Goal: Task Accomplishment & Management: Complete application form

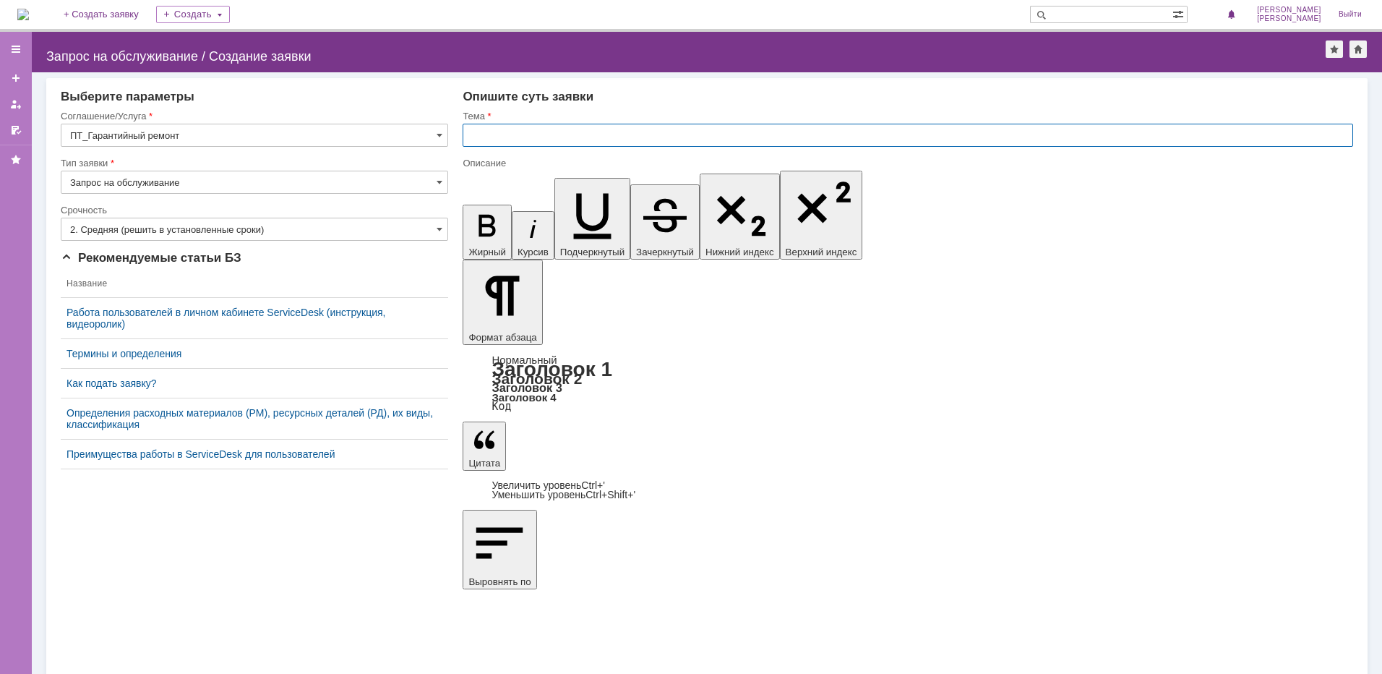
paste input "Запуск и русификация"
click at [666, 126] on input "Запуск и русификация" at bounding box center [908, 135] width 891 height 23
paste input "МФУ лазерное Pantum BM270ADN"
type input "Запуск и русификация МФУ лазерное Pantum BM270ADN"
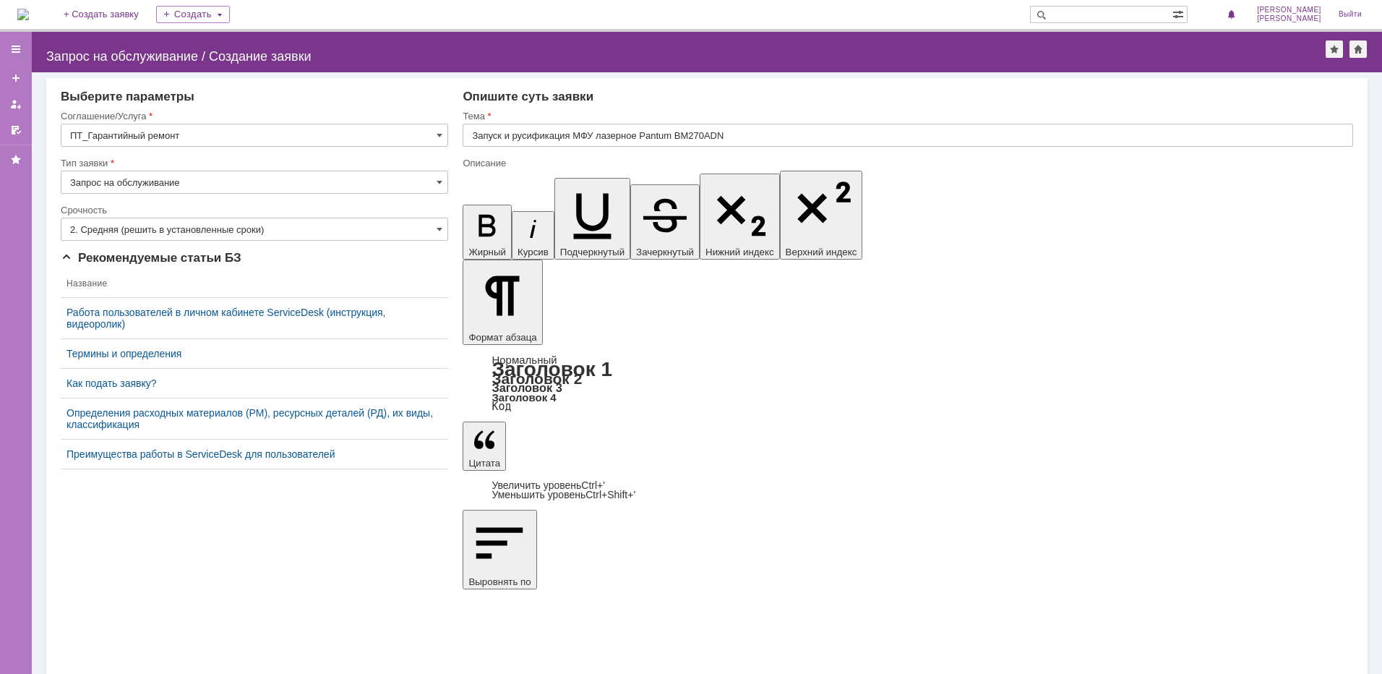
scroll to position [2419, 4]
drag, startPoint x: 559, startPoint y: 5072, endPoint x: 479, endPoint y: 5057, distance: 82.4
drag, startPoint x: 1141, startPoint y: 5055, endPoint x: 979, endPoint y: 5079, distance: 163.1
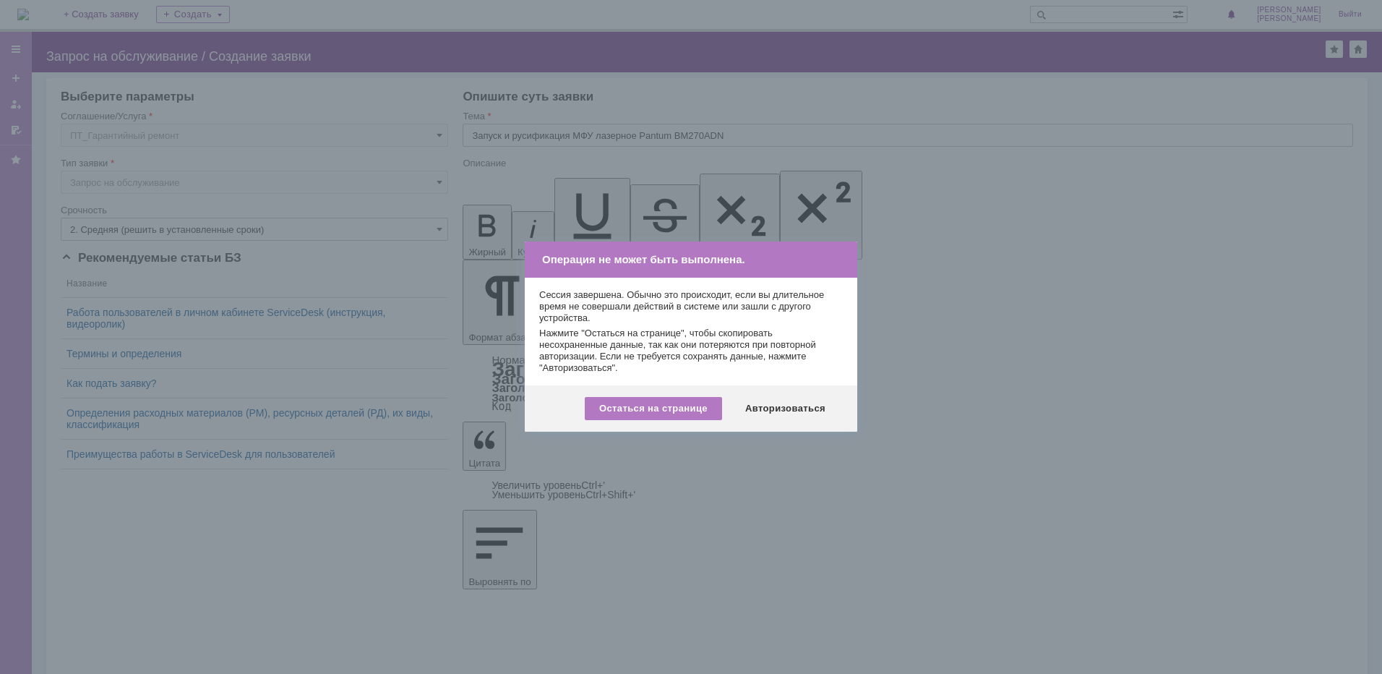
click at [775, 421] on div "Остаться на странице Авторизоваться" at bounding box center [691, 408] width 332 height 46
click at [785, 411] on div "Авторизоваться" at bounding box center [785, 408] width 109 height 23
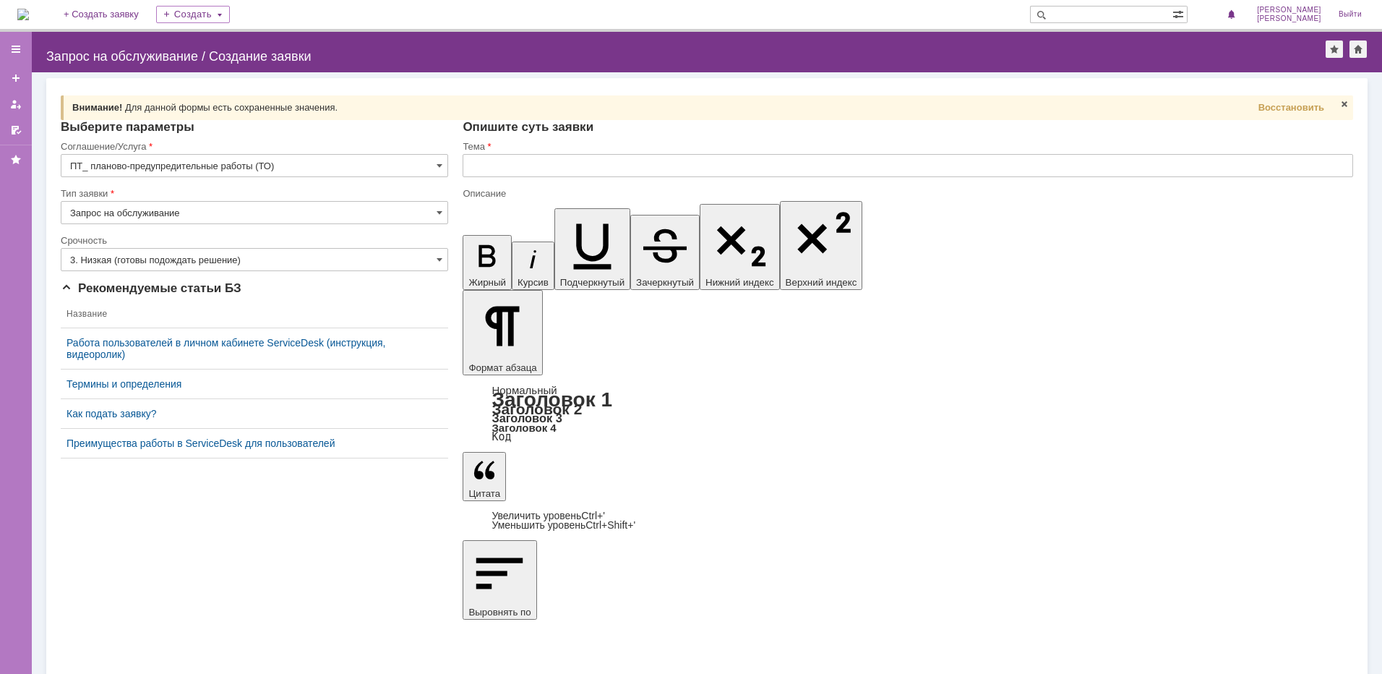
click at [288, 171] on input "ПТ_ планово-предупредительные работы (ТО)" at bounding box center [254, 165] width 387 height 23
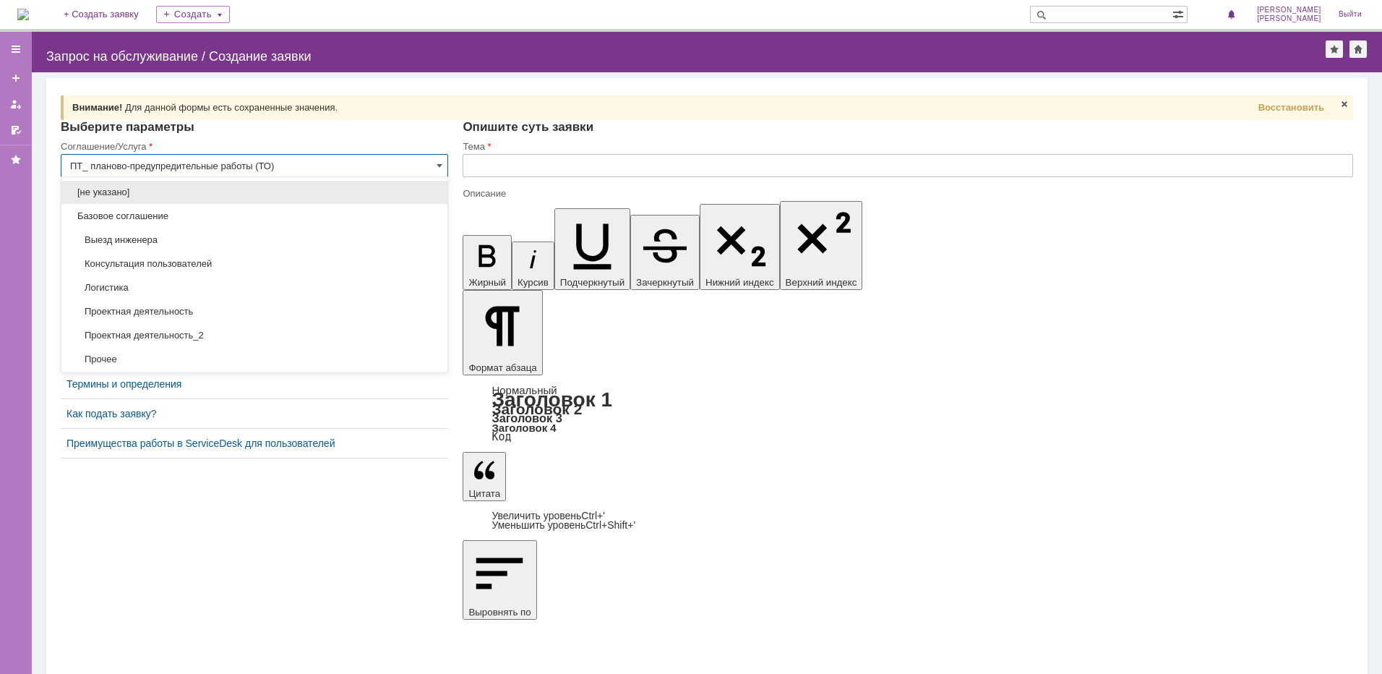
scroll to position [114, 0]
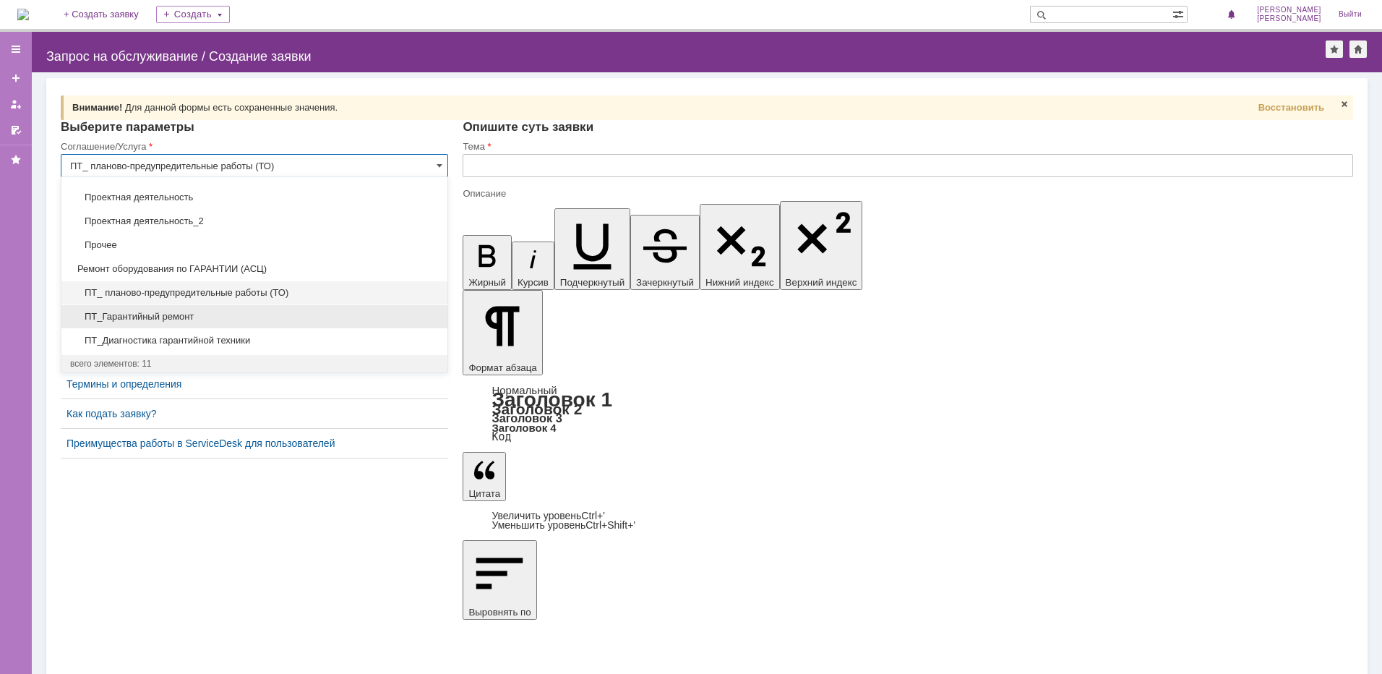
click at [195, 321] on span "ПТ_Гарантийный ремонт" at bounding box center [254, 317] width 369 height 12
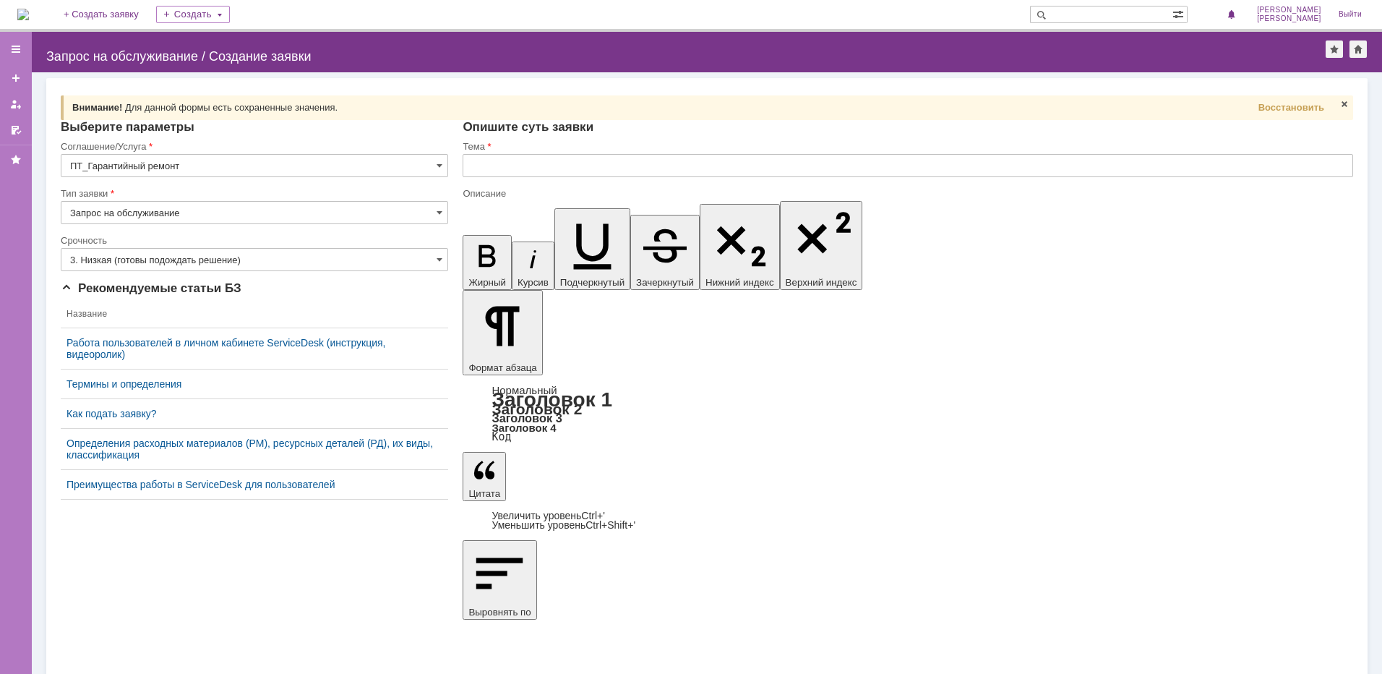
type input "ПТ_Гарантийный ремонт"
click at [190, 262] on input "3. Низкая (готовы подождать решение)" at bounding box center [254, 259] width 387 height 23
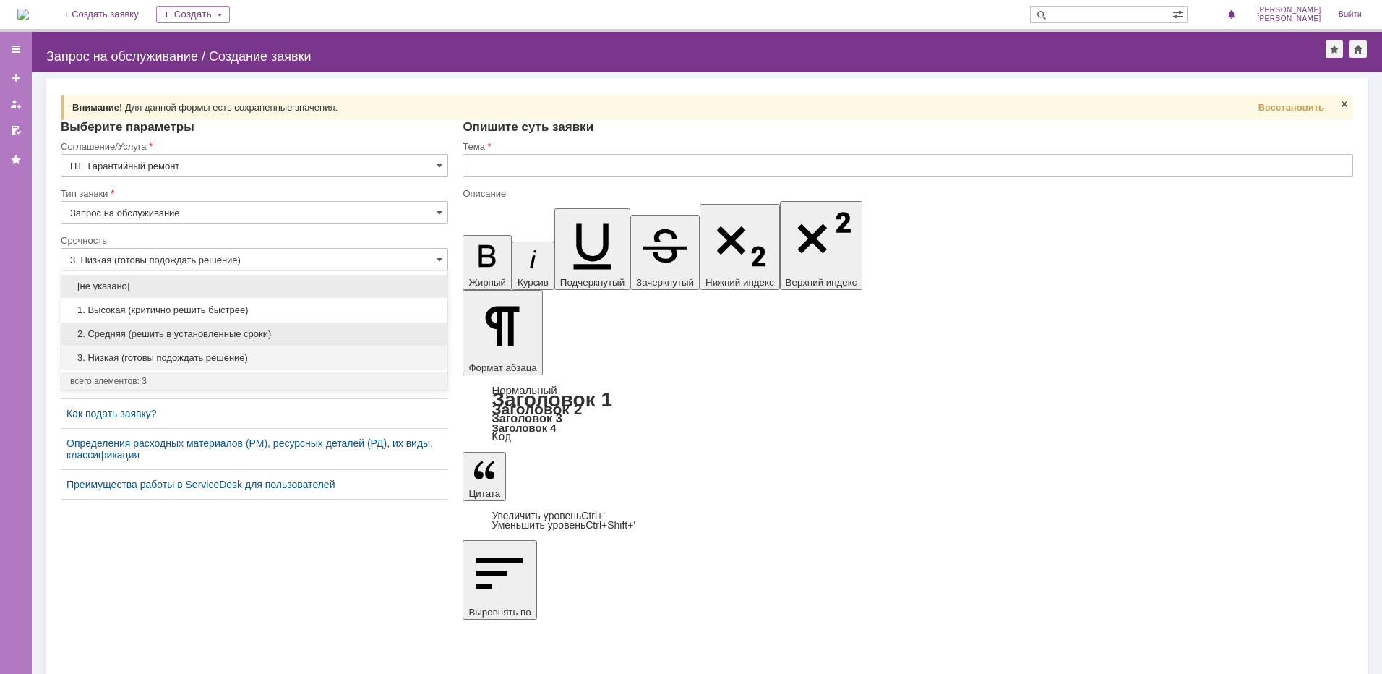
click at [164, 326] on div "2. Средняя (решить в установленные сроки)" at bounding box center [254, 333] width 386 height 23
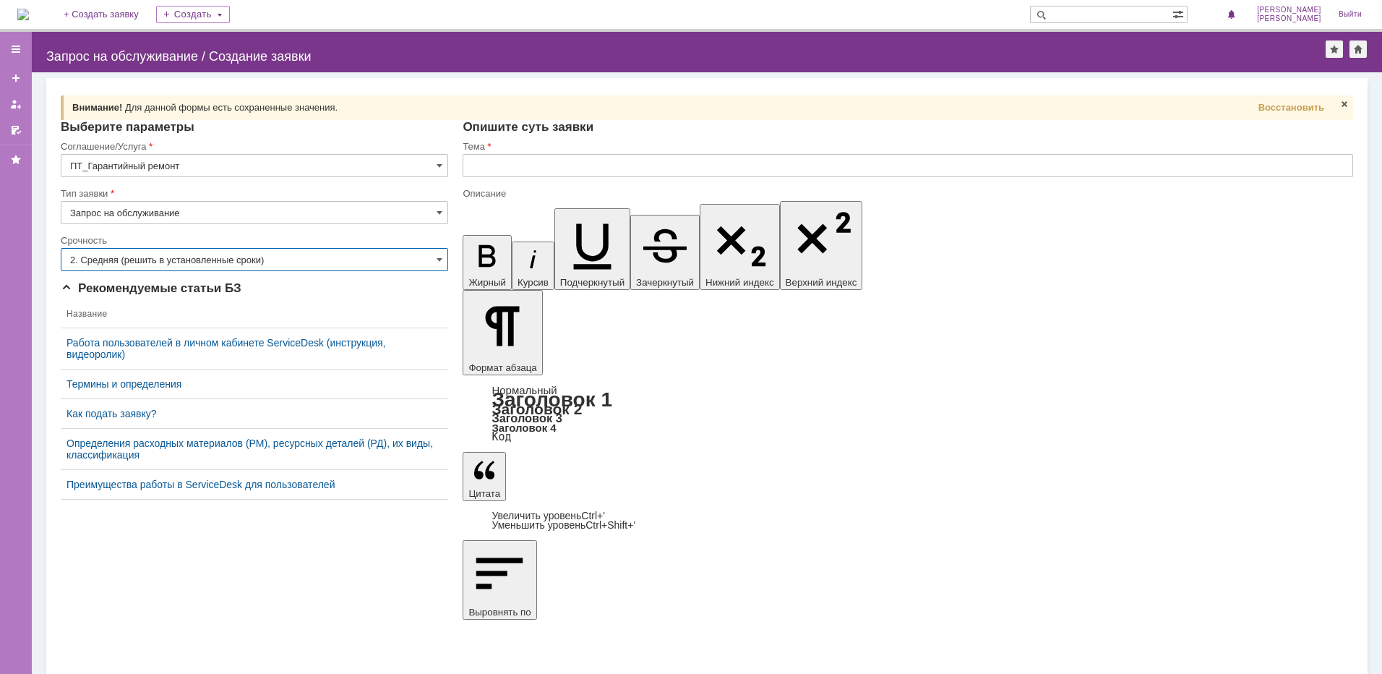
type input "2. Средняя (решить в установленные сроки)"
click at [520, 169] on input "text" at bounding box center [908, 165] width 891 height 23
drag, startPoint x: 1288, startPoint y: 5087, endPoint x: 1308, endPoint y: 5103, distance: 25.7
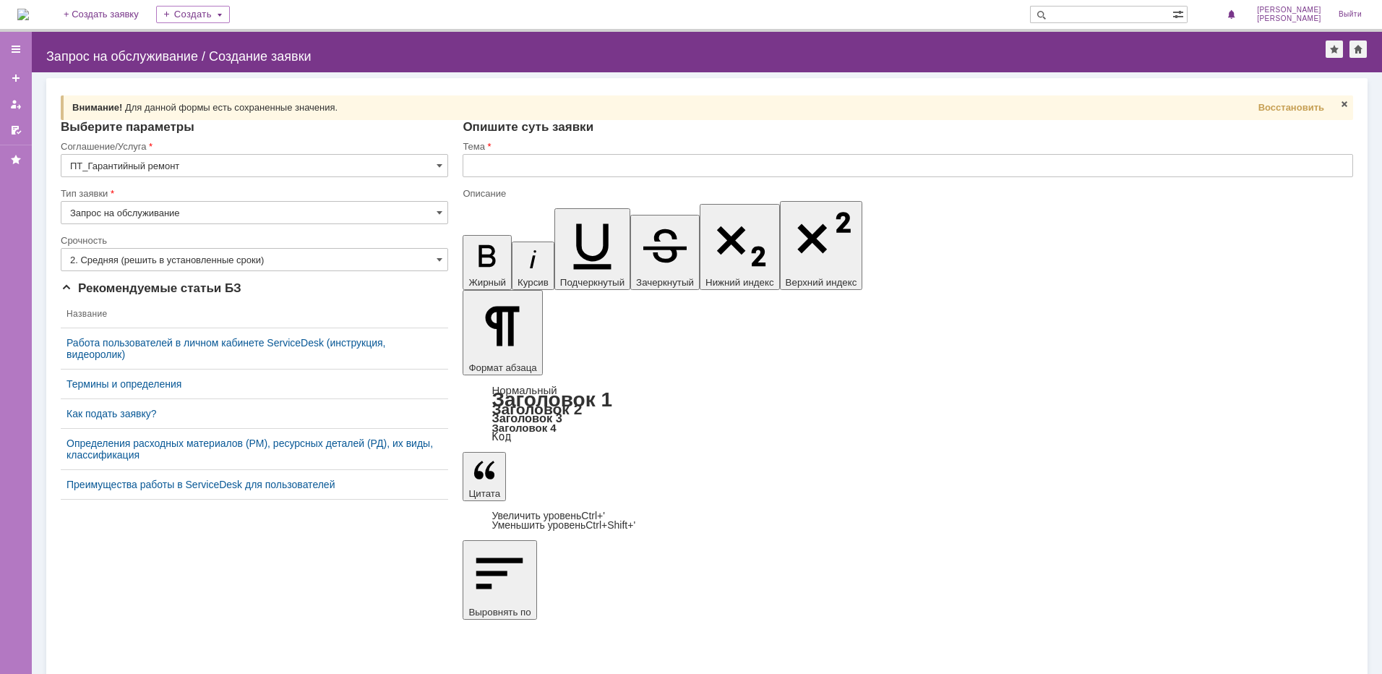
copy div "Запуск и русификация"
click at [539, 166] on input "text" at bounding box center [908, 165] width 891 height 23
drag, startPoint x: 1121, startPoint y: 5088, endPoint x: 1280, endPoint y: 5094, distance: 159.1
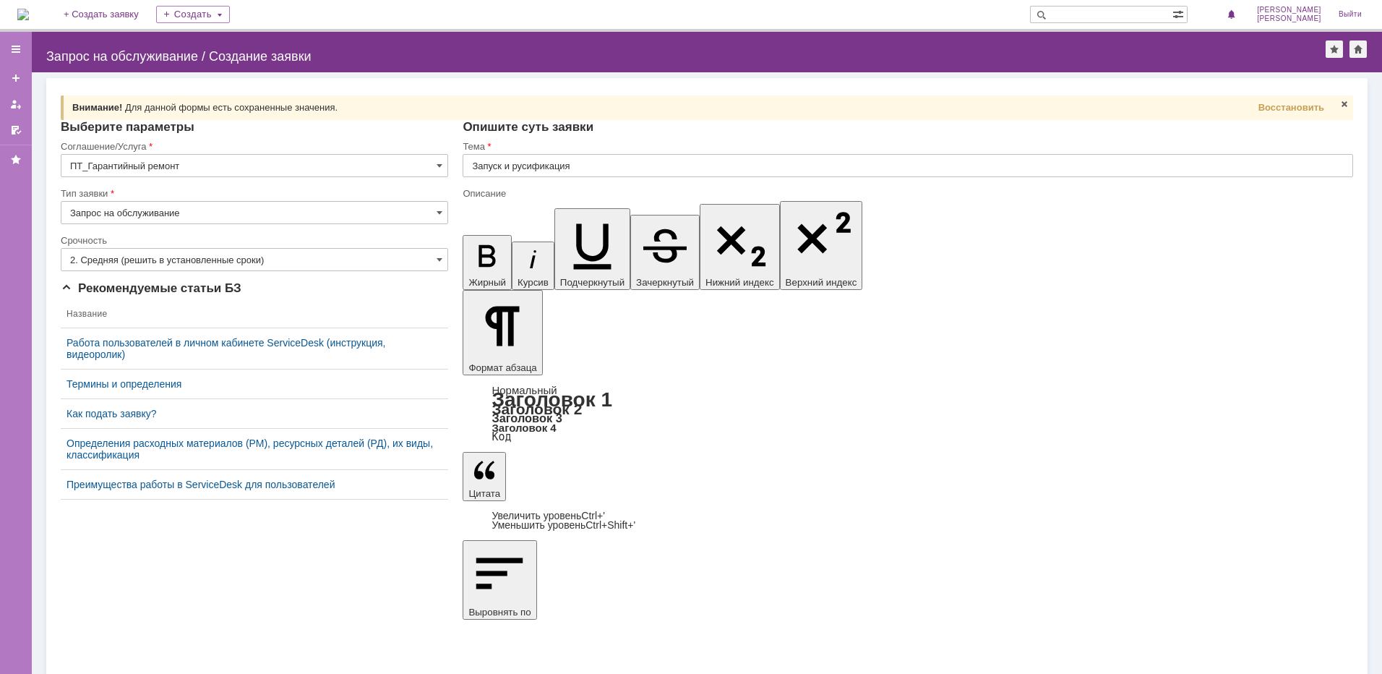
copy div "МФУ лазерное Pantum BM270ADN"
click at [591, 167] on input "Запуск и русификация" at bounding box center [908, 165] width 891 height 23
click at [593, 167] on input "Запуск и русификация" at bounding box center [908, 165] width 891 height 23
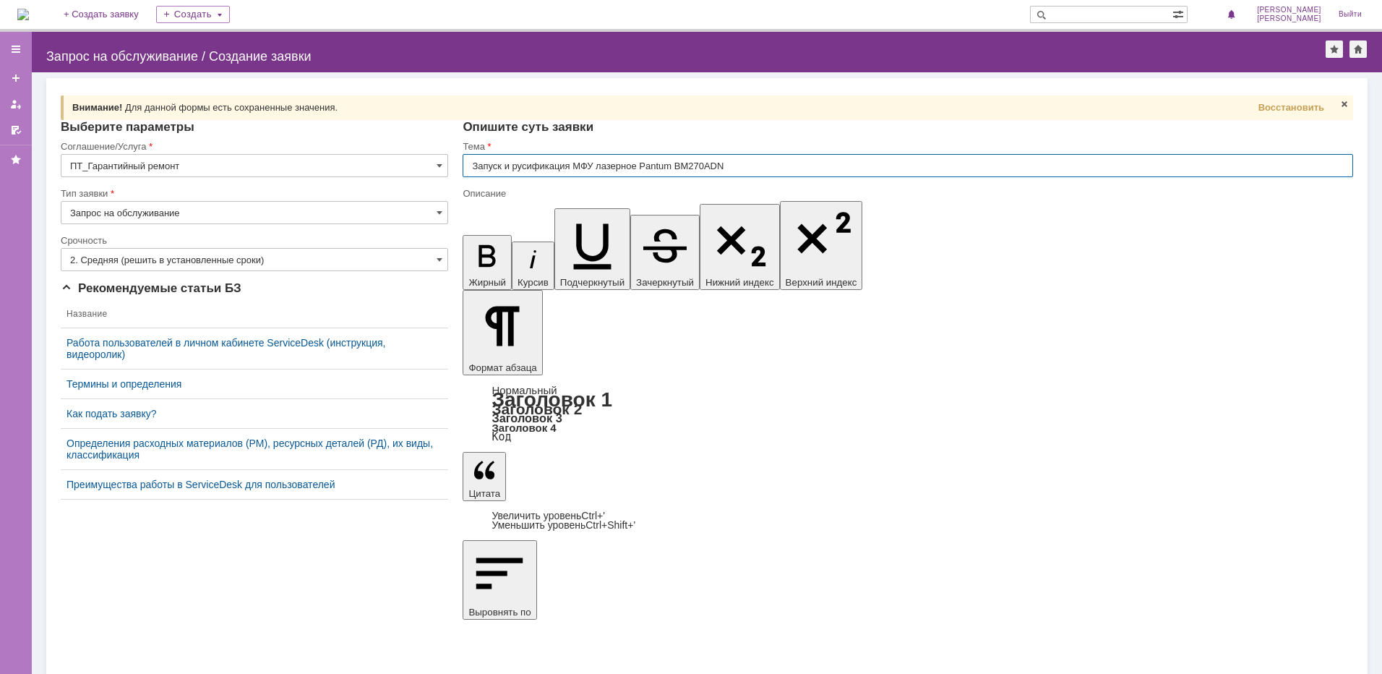
type input "Запуск и русификация МФУ лазерное Pantum BM270ADN"
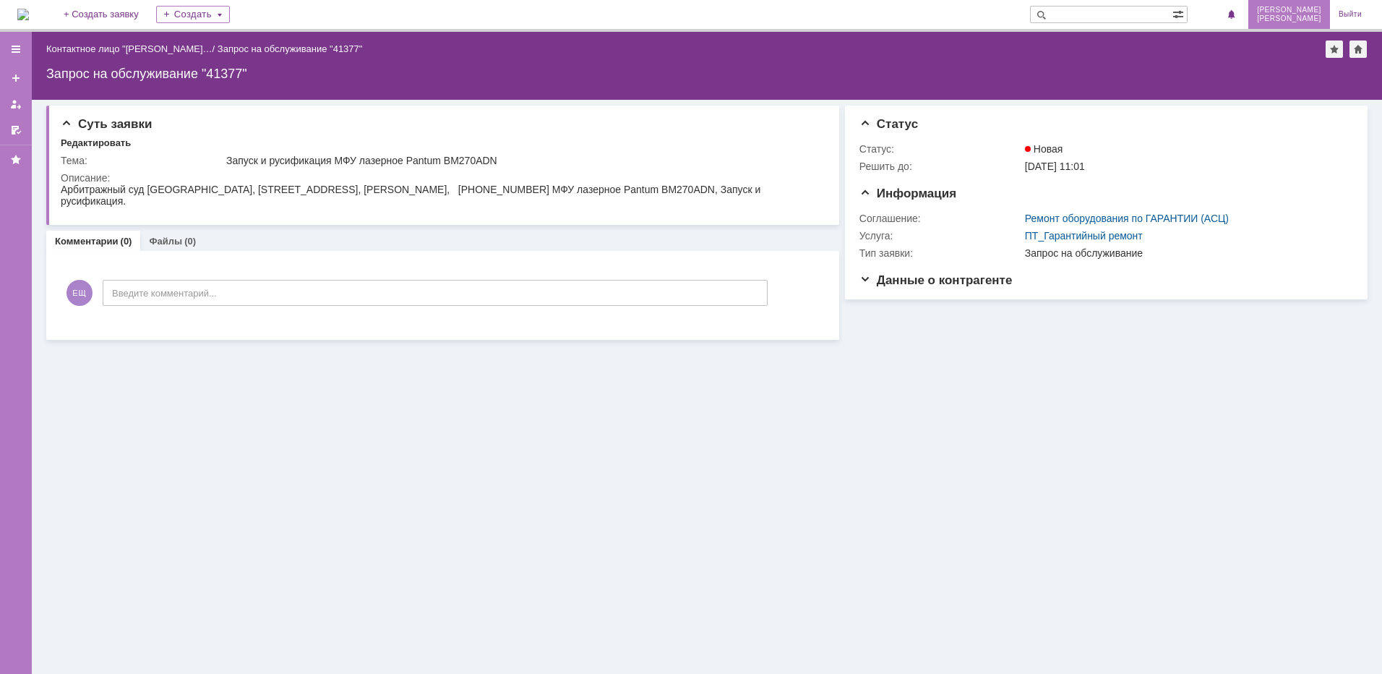
click at [1305, 13] on span "[PERSON_NAME]" at bounding box center [1289, 10] width 64 height 9
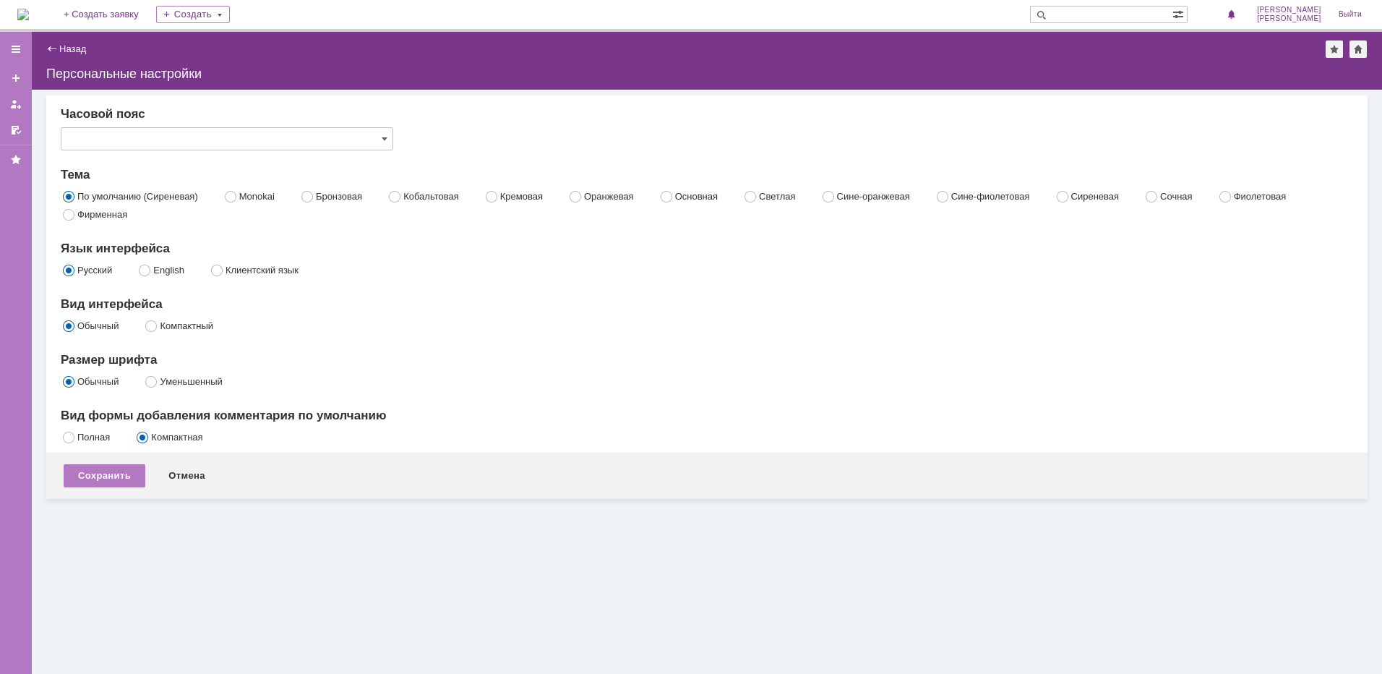
type input "[не указано]"
click at [29, 12] on img at bounding box center [23, 15] width 12 height 12
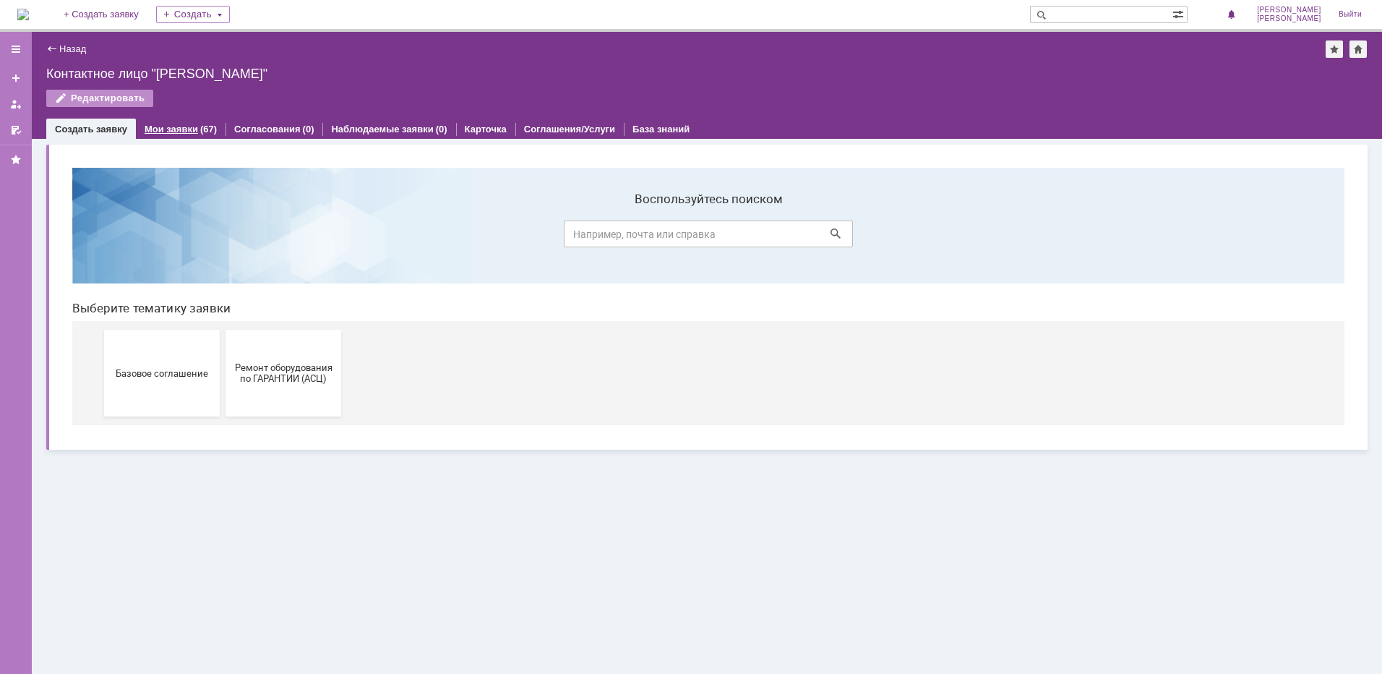
click at [158, 123] on div "Мои заявки (67)" at bounding box center [181, 129] width 90 height 21
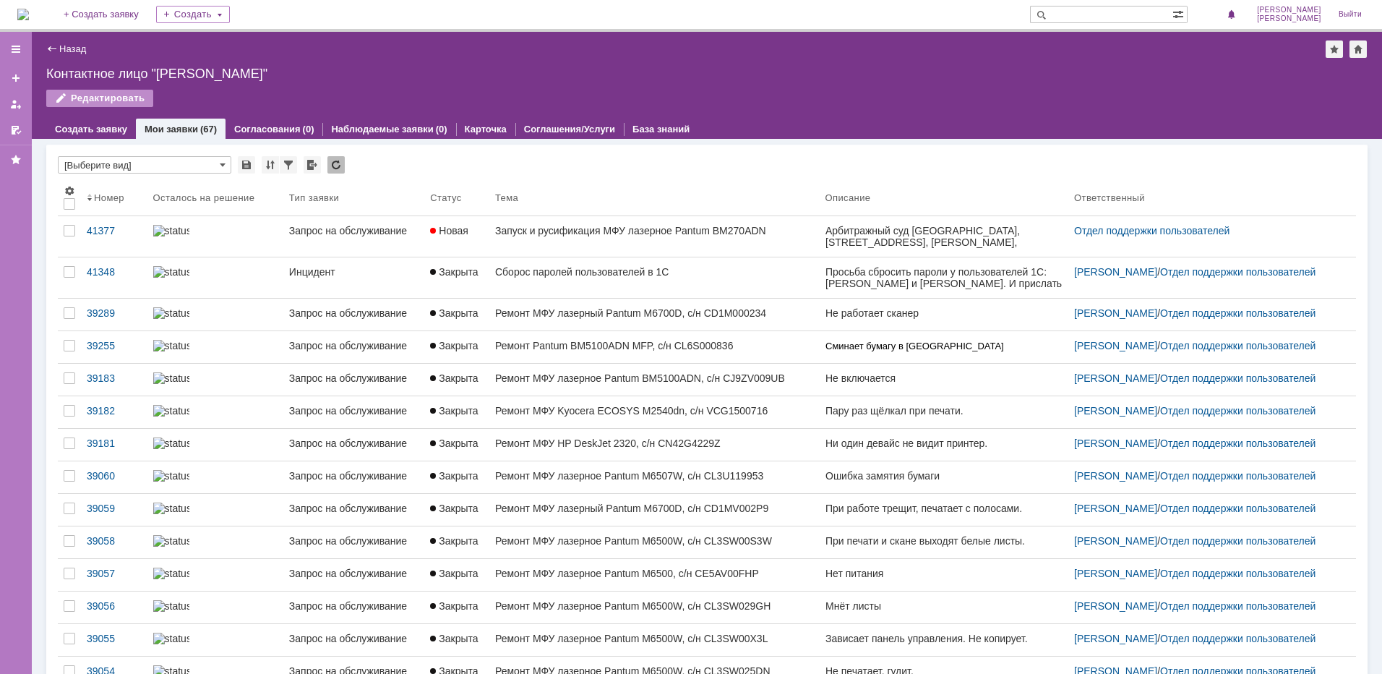
click at [575, 55] on div "Назад | Контактное лицо "Екатерина Щербакова"" at bounding box center [706, 48] width 1321 height 17
click at [100, 130] on link "Создать заявку" at bounding box center [91, 129] width 72 height 11
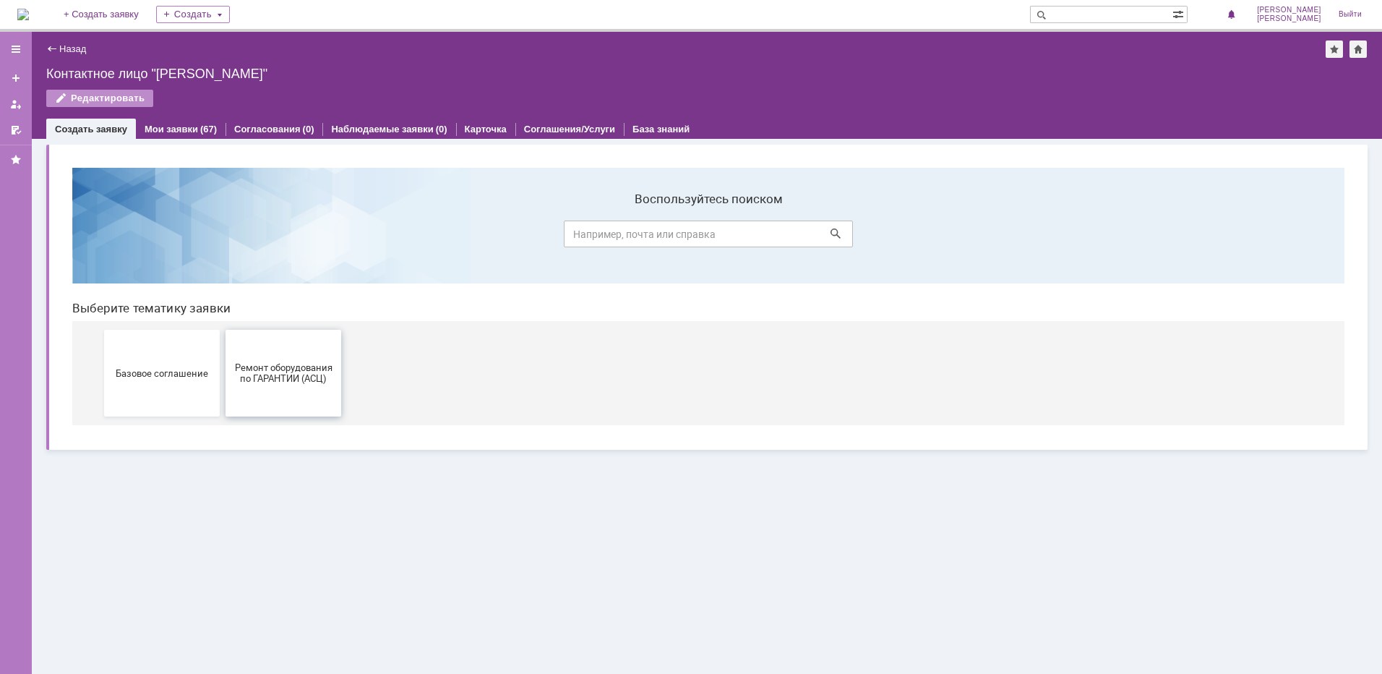
click at [302, 366] on span "Ремонт оборудования по ГАРАНТИИ (АСЦ)" at bounding box center [283, 373] width 107 height 22
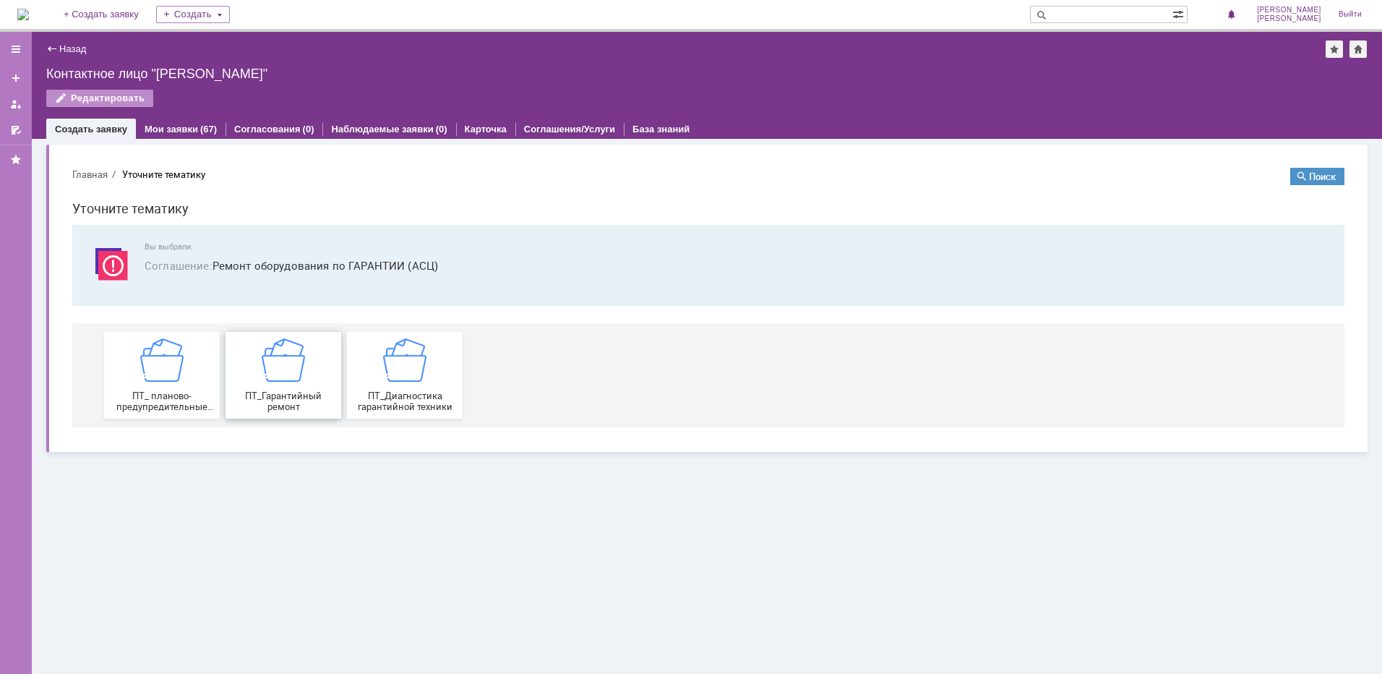
click at [309, 367] on div "ПТ_Гарантийный ремонт" at bounding box center [283, 375] width 107 height 74
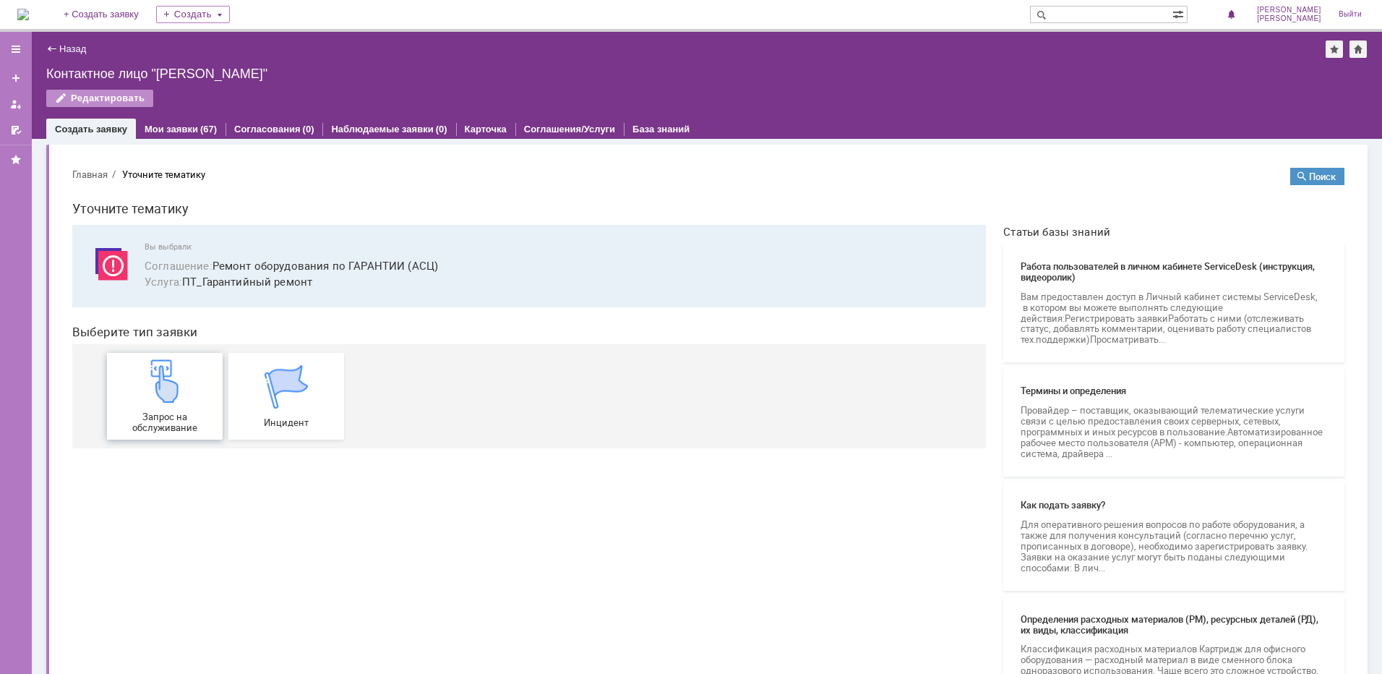
click at [171, 381] on img at bounding box center [164, 380] width 43 height 43
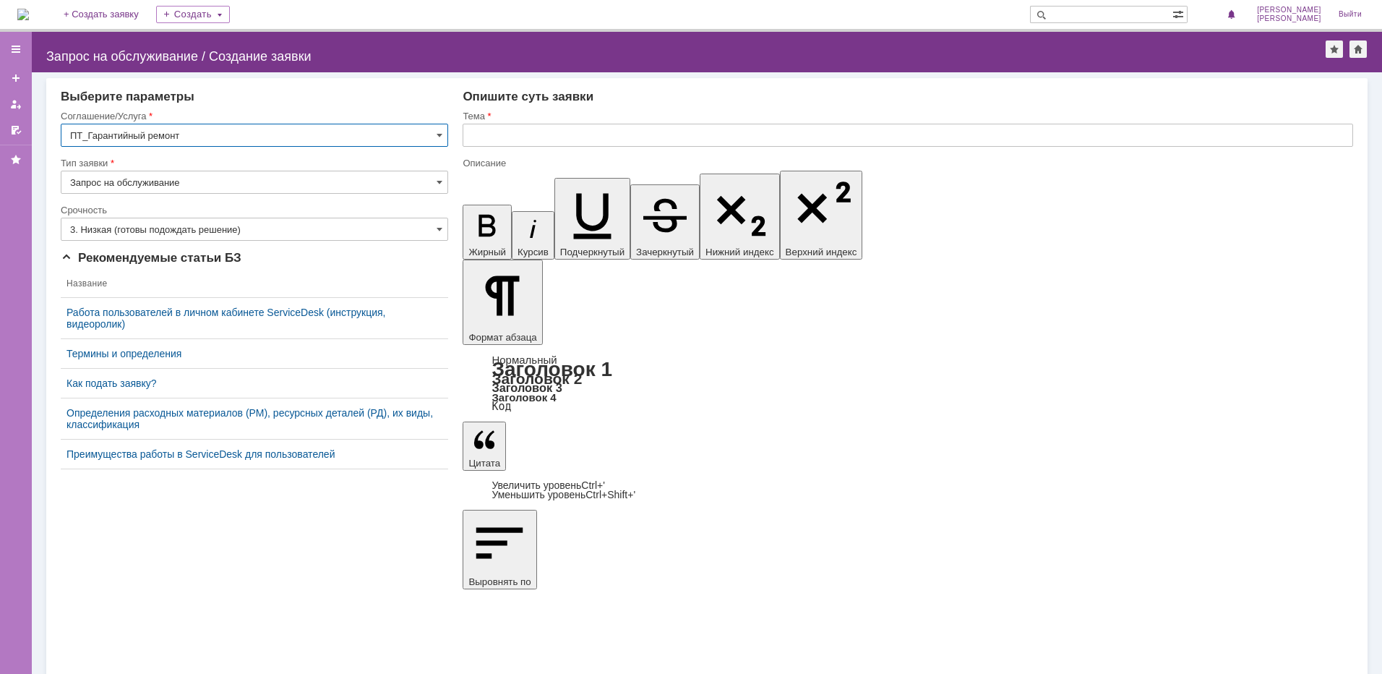
click at [304, 228] on input "3. Низкая (готовы подождать решение)" at bounding box center [254, 229] width 387 height 23
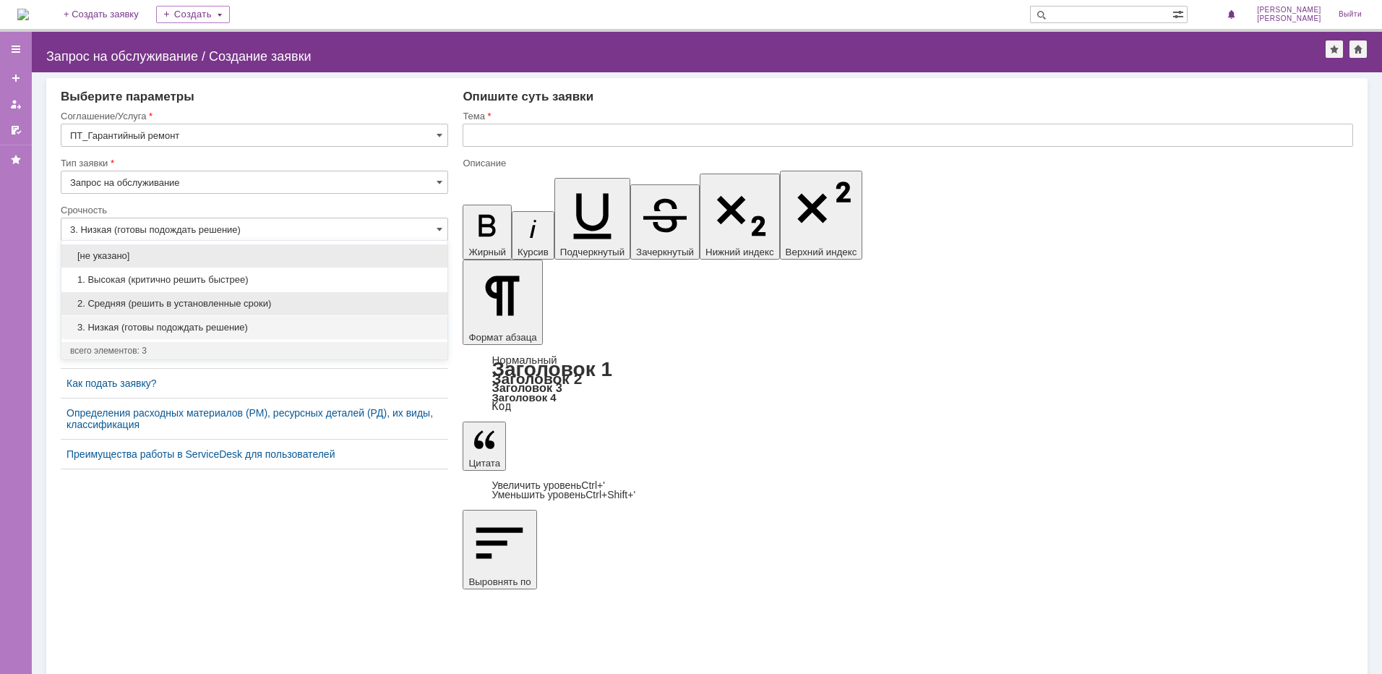
click at [205, 309] on div "2. Средняя (решить в установленные сроки)" at bounding box center [254, 303] width 386 height 23
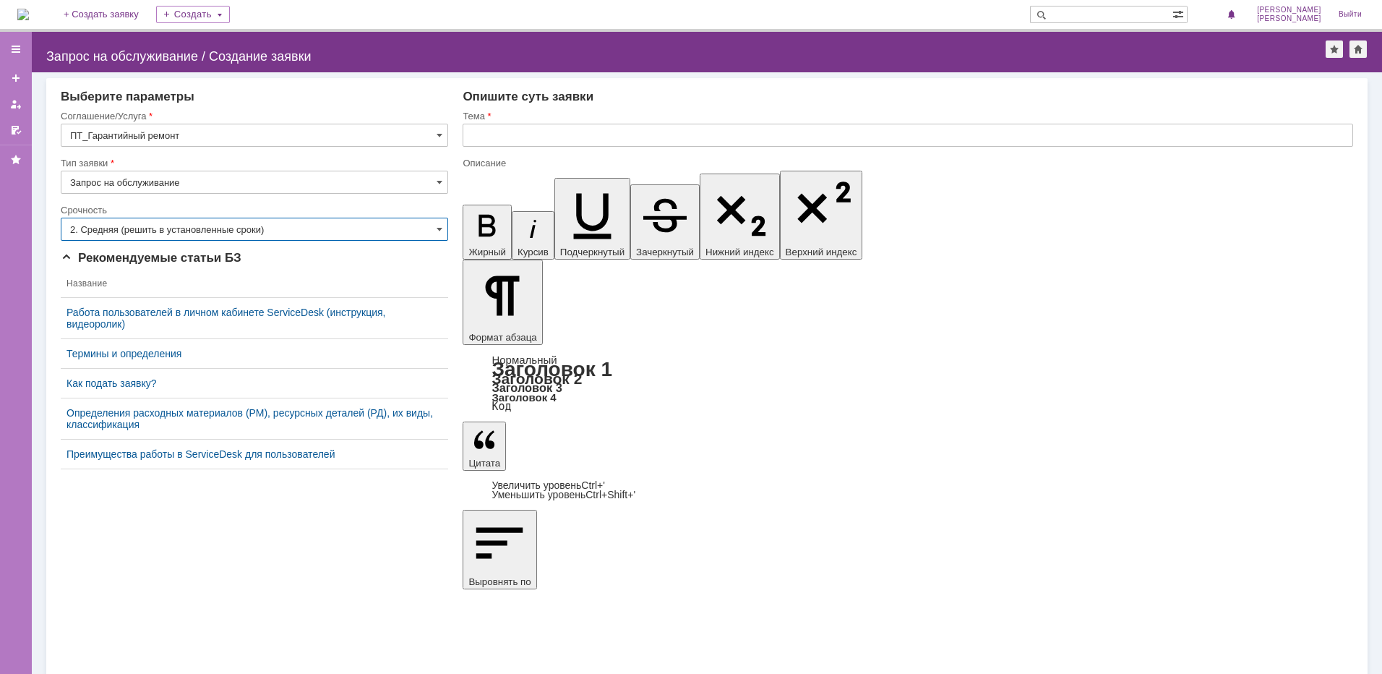
type input "2. Средняя (решить в установленные сроки)"
click at [489, 145] on input "text" at bounding box center [908, 135] width 891 height 23
paste input "Запуск и русификация"
click at [593, 142] on input "Запуск и русификация" at bounding box center [908, 135] width 891 height 23
paste input "МФУ лазерное Pantum CM270ADN"
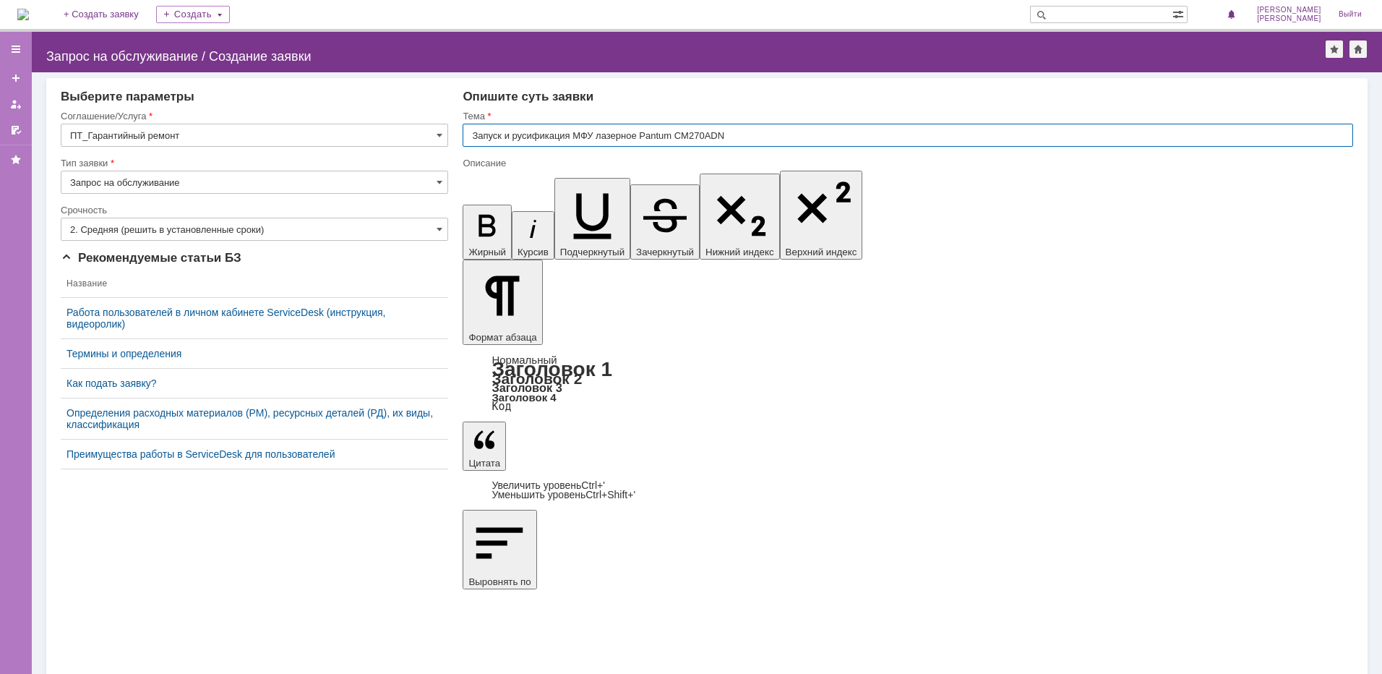
type input "Запуск и русификация МФУ лазерное Pantum CM270ADN"
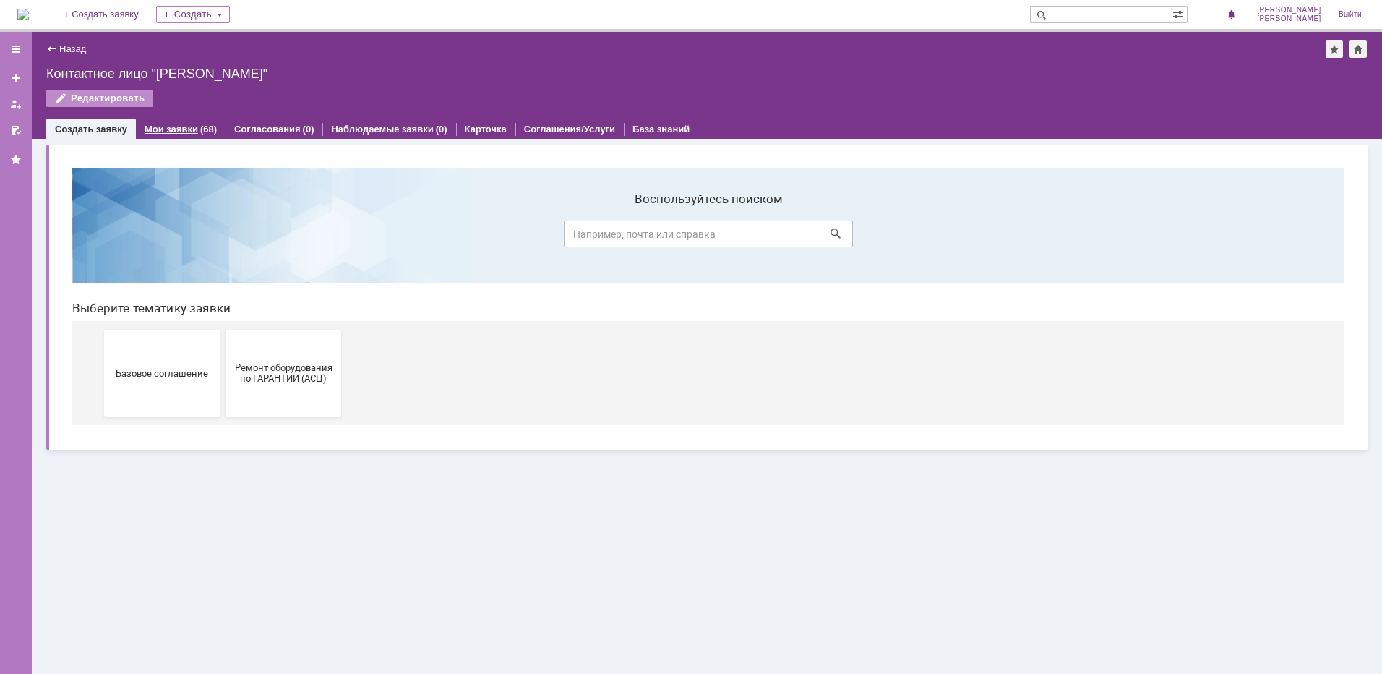
click at [153, 125] on link "Мои заявки" at bounding box center [171, 129] width 53 height 11
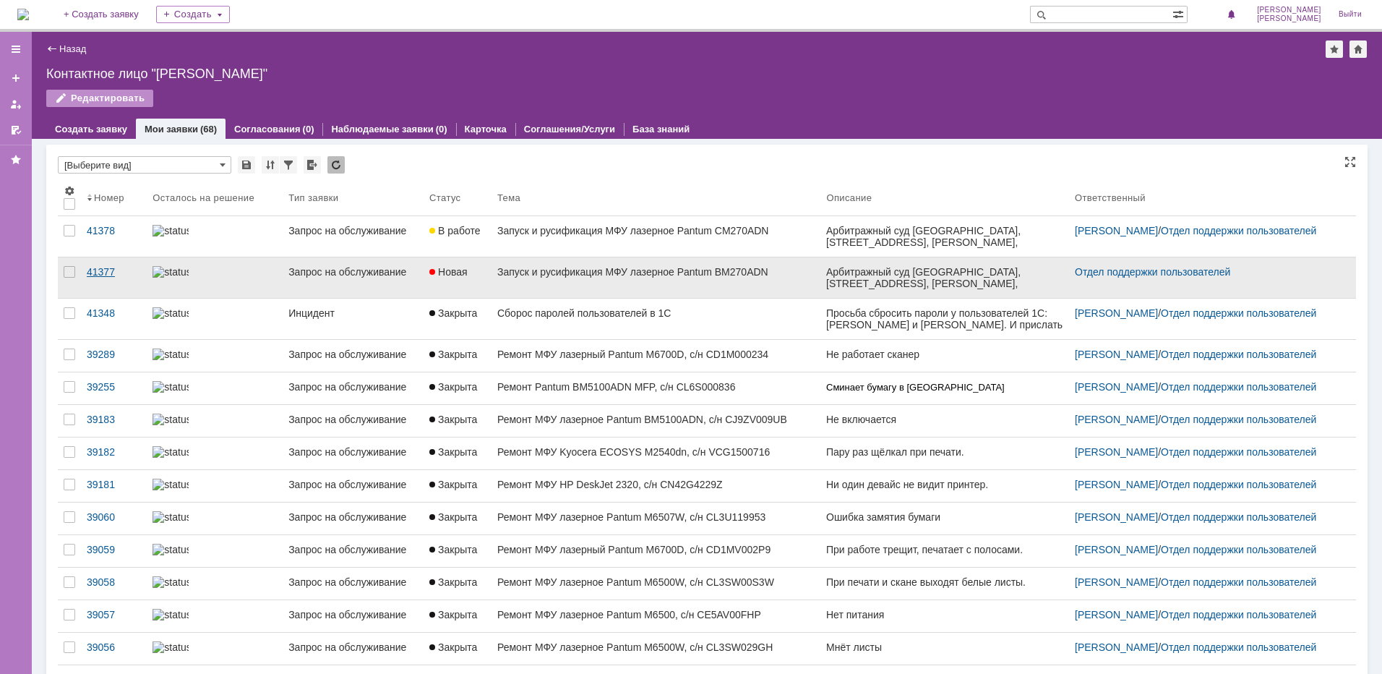
click at [100, 269] on div "41377" at bounding box center [114, 272] width 54 height 12
click at [531, 270] on div "Запуск и русификация МФУ лазерное Pantum BM270ADN" at bounding box center [655, 272] width 317 height 12
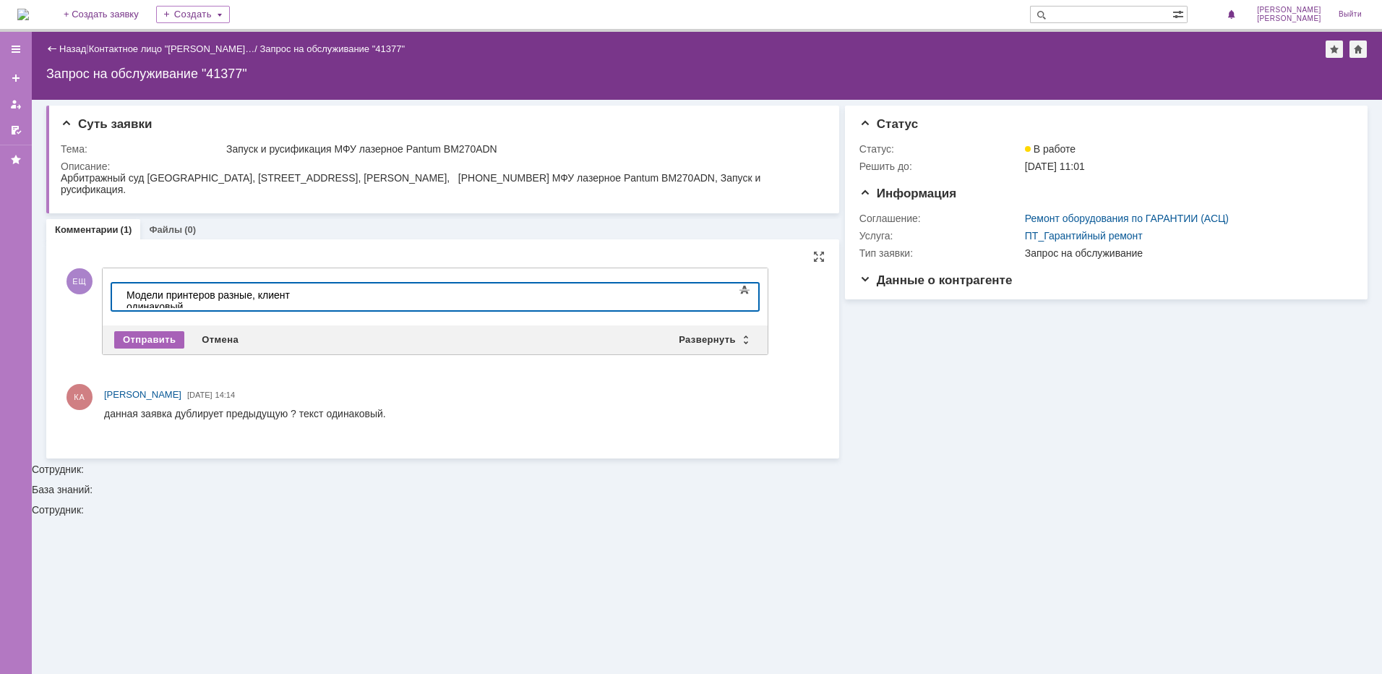
click at [145, 332] on div "Отправить" at bounding box center [149, 339] width 70 height 17
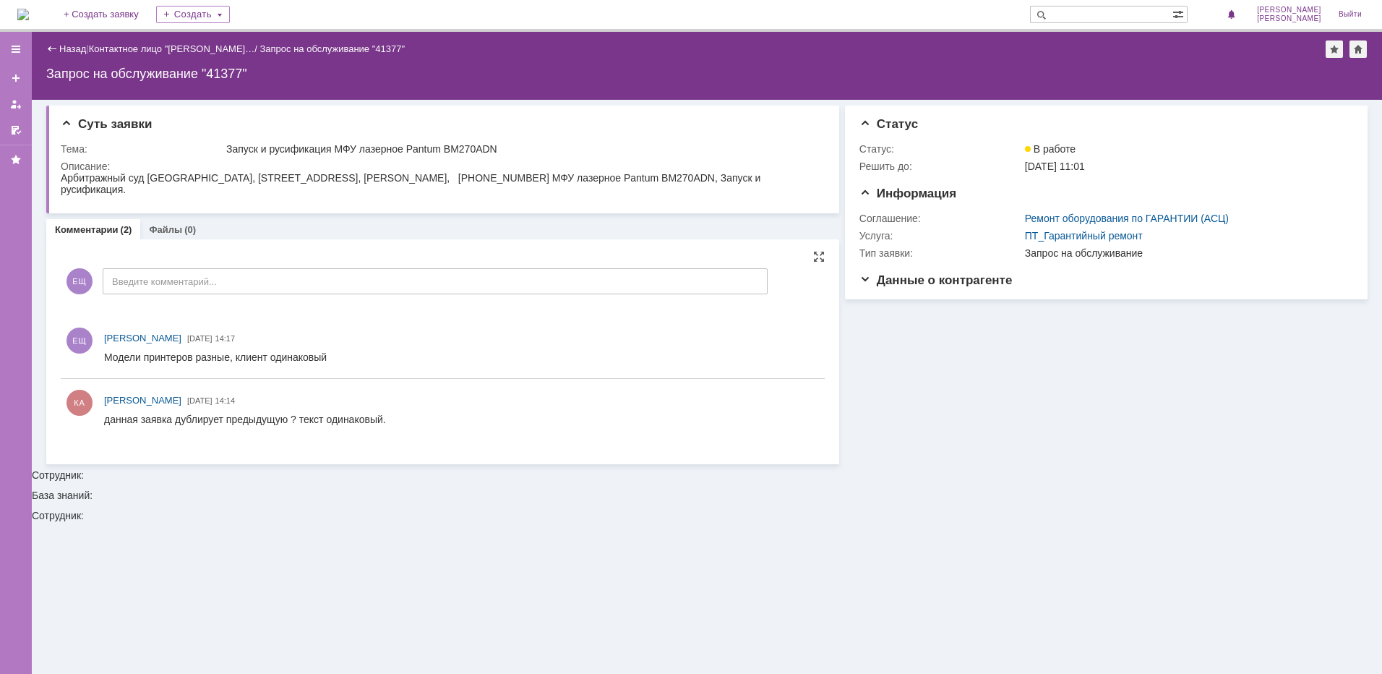
click at [58, 41] on div "Назад | Контактное лицо "[PERSON_NAME]… / Запрос на обслуживание "41377"" at bounding box center [706, 48] width 1321 height 17
click at [74, 43] on link "Назад" at bounding box center [72, 48] width 27 height 11
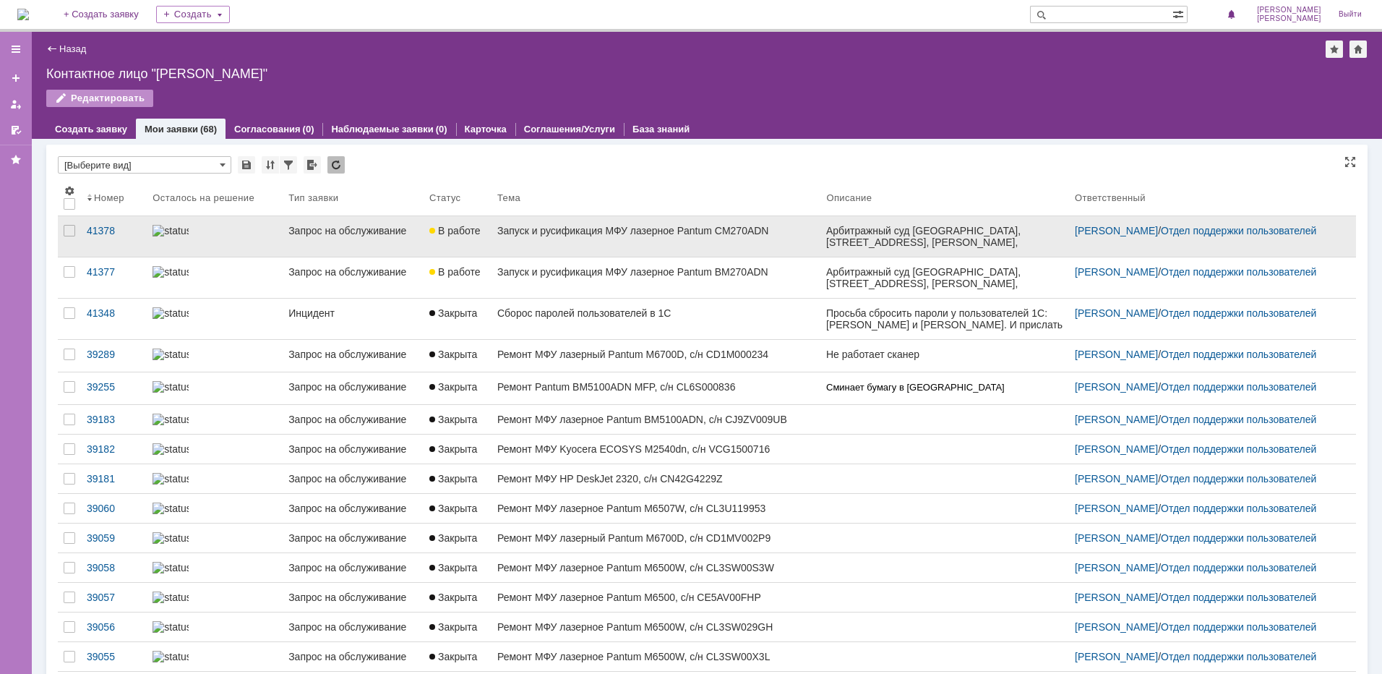
click at [597, 239] on link "Запуск и русификация МФУ лазерное Pantum CM270ADN" at bounding box center [656, 236] width 329 height 40
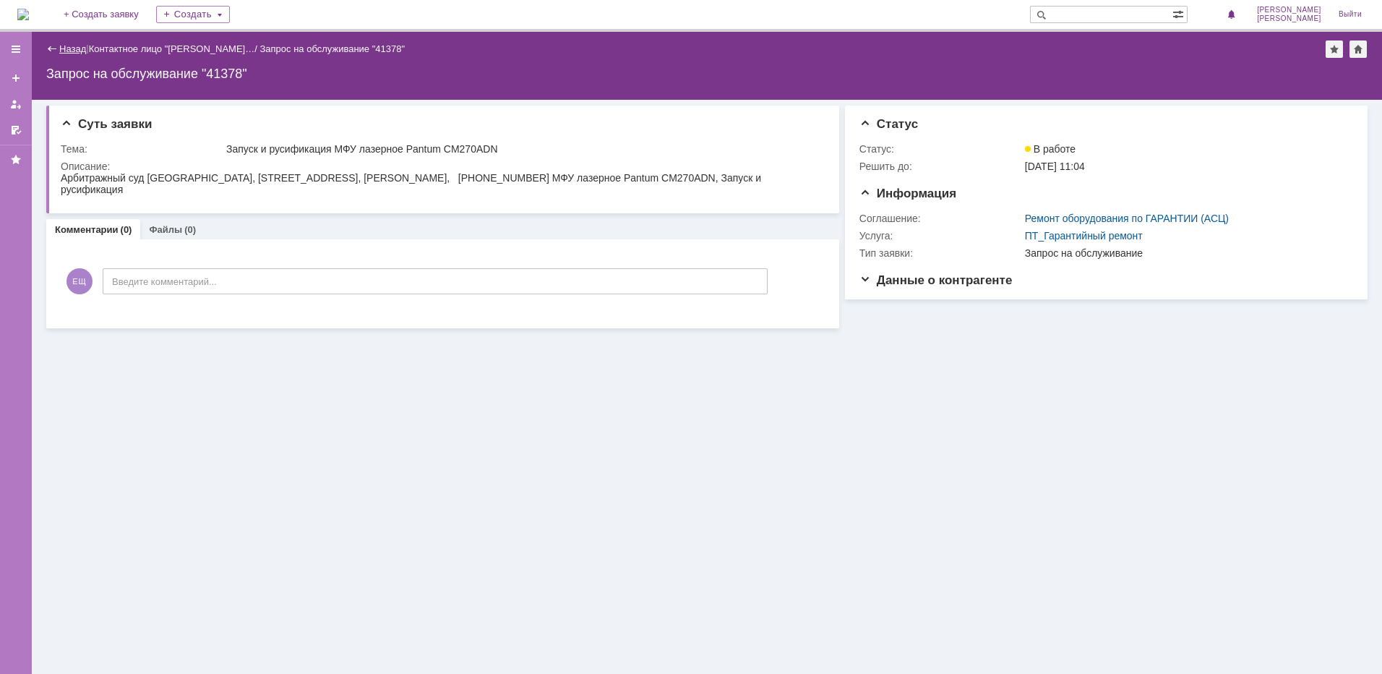
click at [61, 50] on link "Назад" at bounding box center [72, 48] width 27 height 11
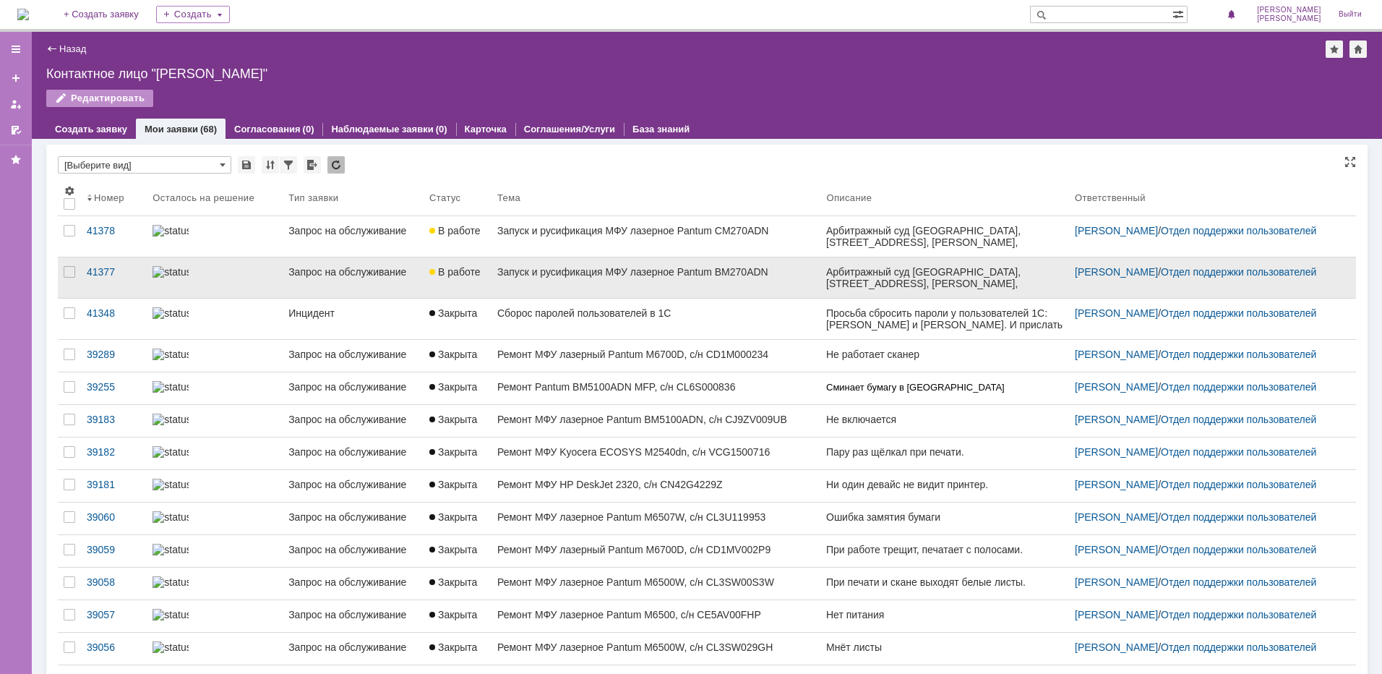
click at [243, 271] on div at bounding box center [215, 272] width 124 height 12
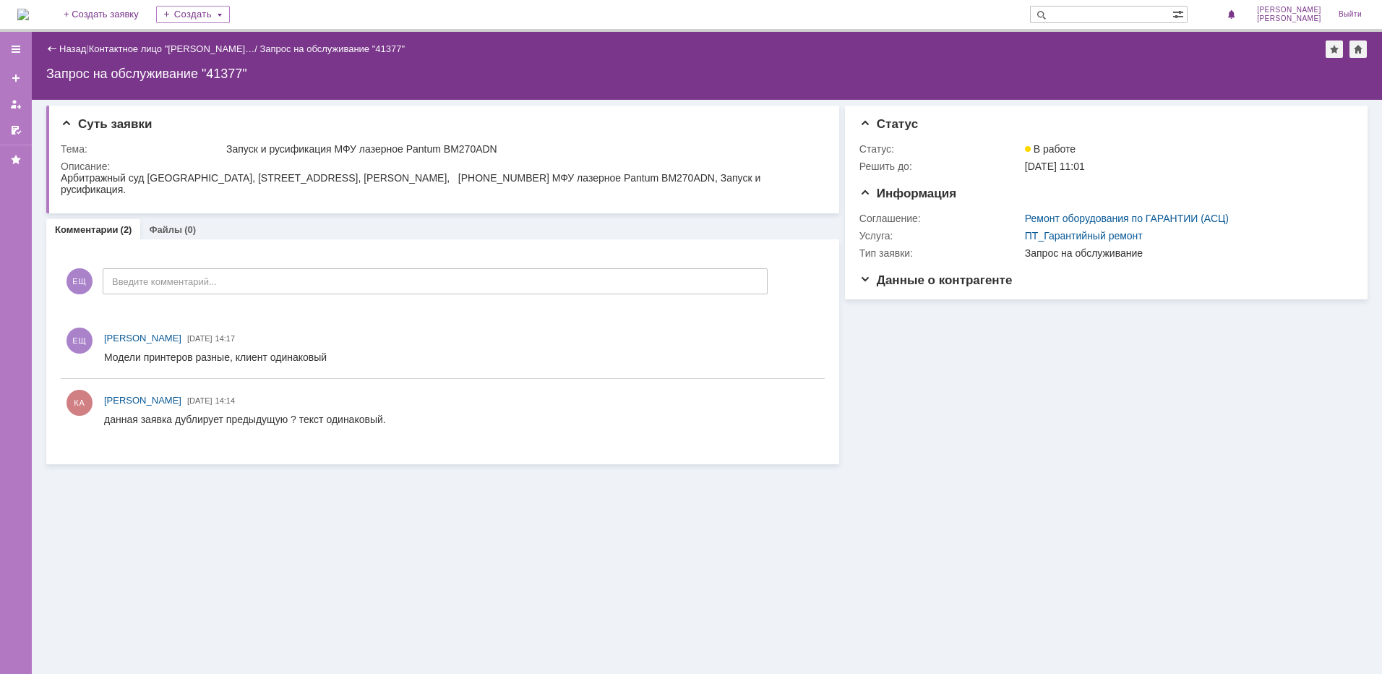
click at [56, 45] on div "Назад" at bounding box center [66, 48] width 40 height 11
